Goal: Check status: Check status

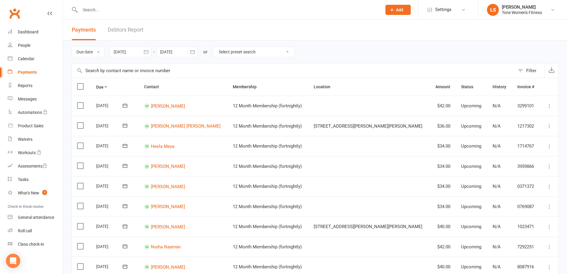
click at [28, 72] on div "Payments" at bounding box center [27, 72] width 19 height 5
click at [100, 8] on input "text" at bounding box center [227, 10] width 299 height 8
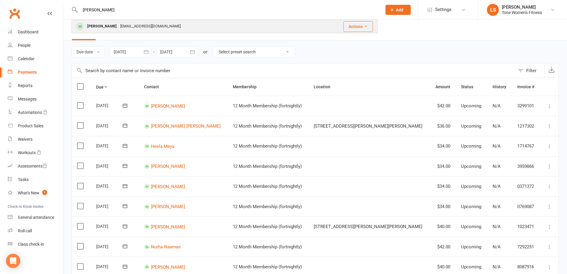
type input "[PERSON_NAME]"
click at [110, 25] on div "[PERSON_NAME]" at bounding box center [101, 26] width 33 height 9
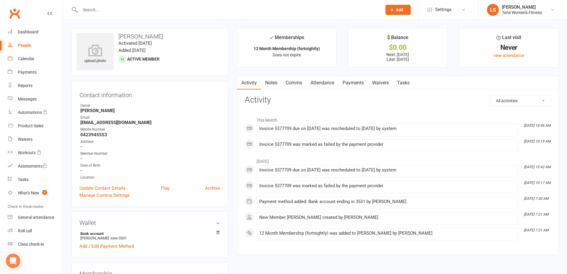
click at [355, 81] on link "Payments" at bounding box center [352, 83] width 29 height 14
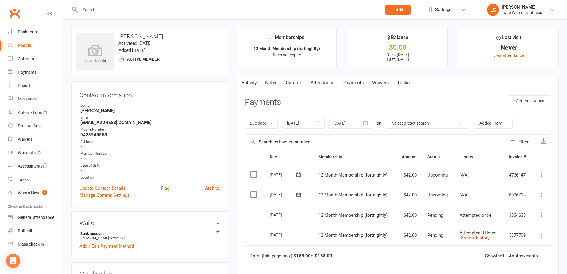
click at [468, 238] on link "show history" at bounding box center [475, 237] width 30 height 5
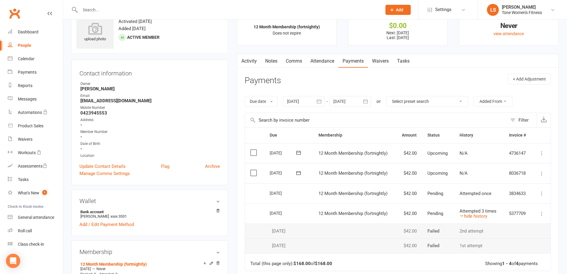
scroll to position [30, 0]
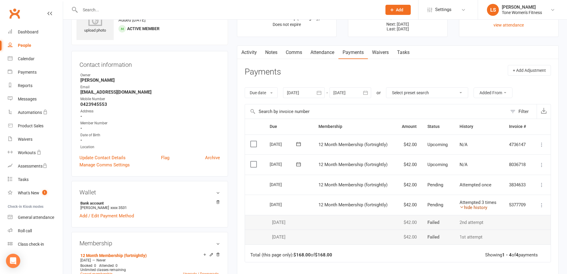
click at [475, 207] on link "hide history" at bounding box center [474, 207] width 28 height 5
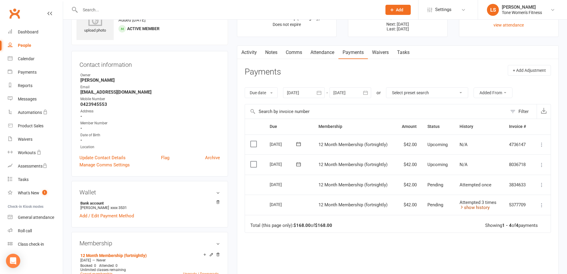
click at [476, 207] on link "show history" at bounding box center [475, 207] width 30 height 5
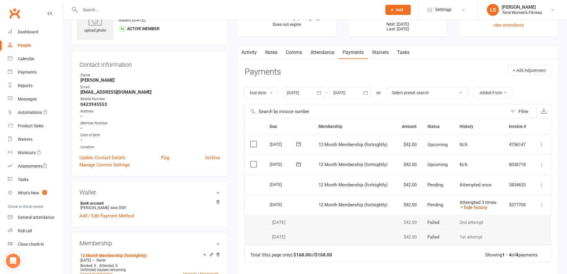
click at [470, 208] on link "hide history" at bounding box center [474, 207] width 28 height 5
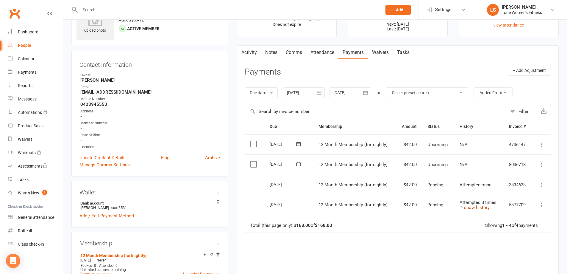
click at [470, 207] on link "show history" at bounding box center [475, 207] width 30 height 5
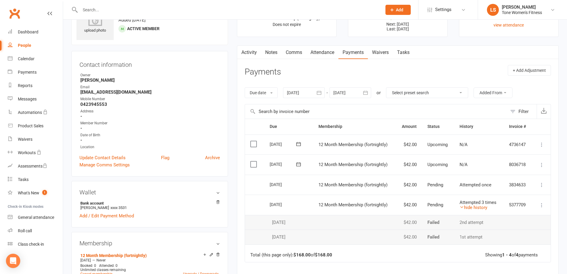
click at [540, 184] on icon at bounding box center [542, 185] width 6 height 6
click at [352, 55] on link "Payments" at bounding box center [352, 53] width 29 height 14
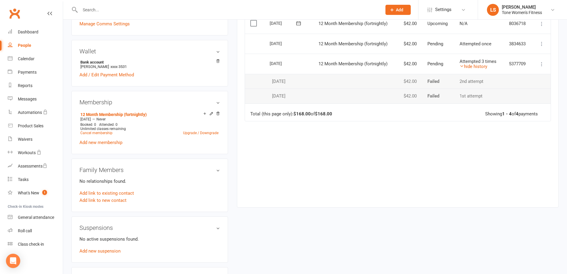
scroll to position [0, 0]
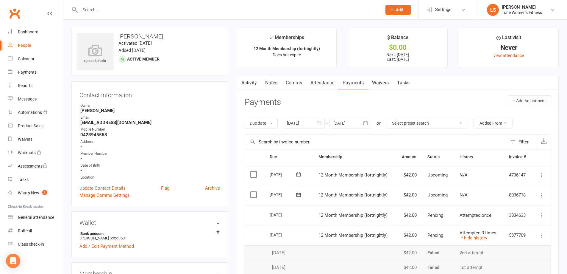
click at [542, 235] on icon at bounding box center [542, 235] width 6 height 6
click at [556, 218] on div "Activity Notes Comms Attendance Payments Waivers Tasks Payments + Add Adjustmen…" at bounding box center [398, 227] width 322 height 303
